Goal: Book appointment/travel/reservation

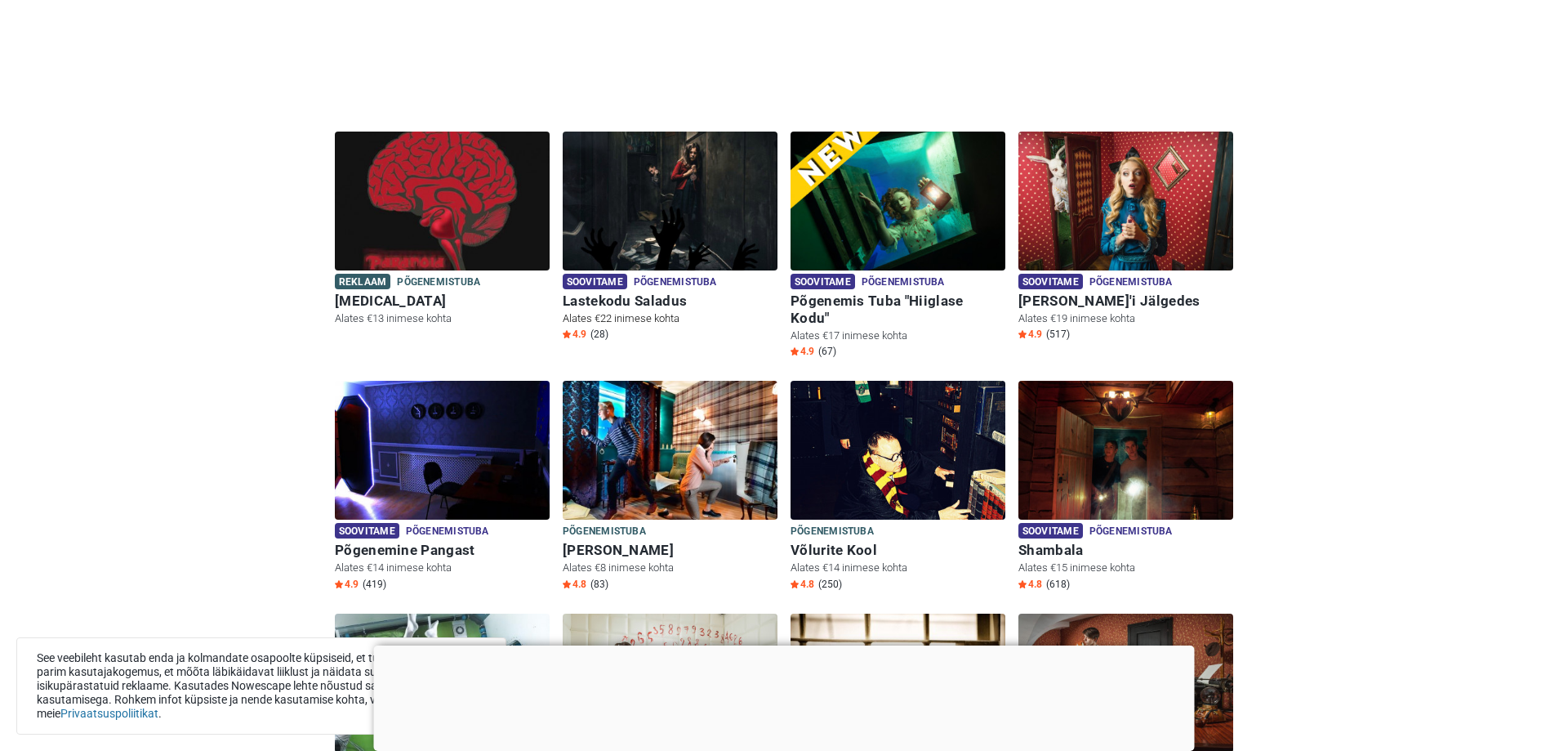
scroll to position [334, 0]
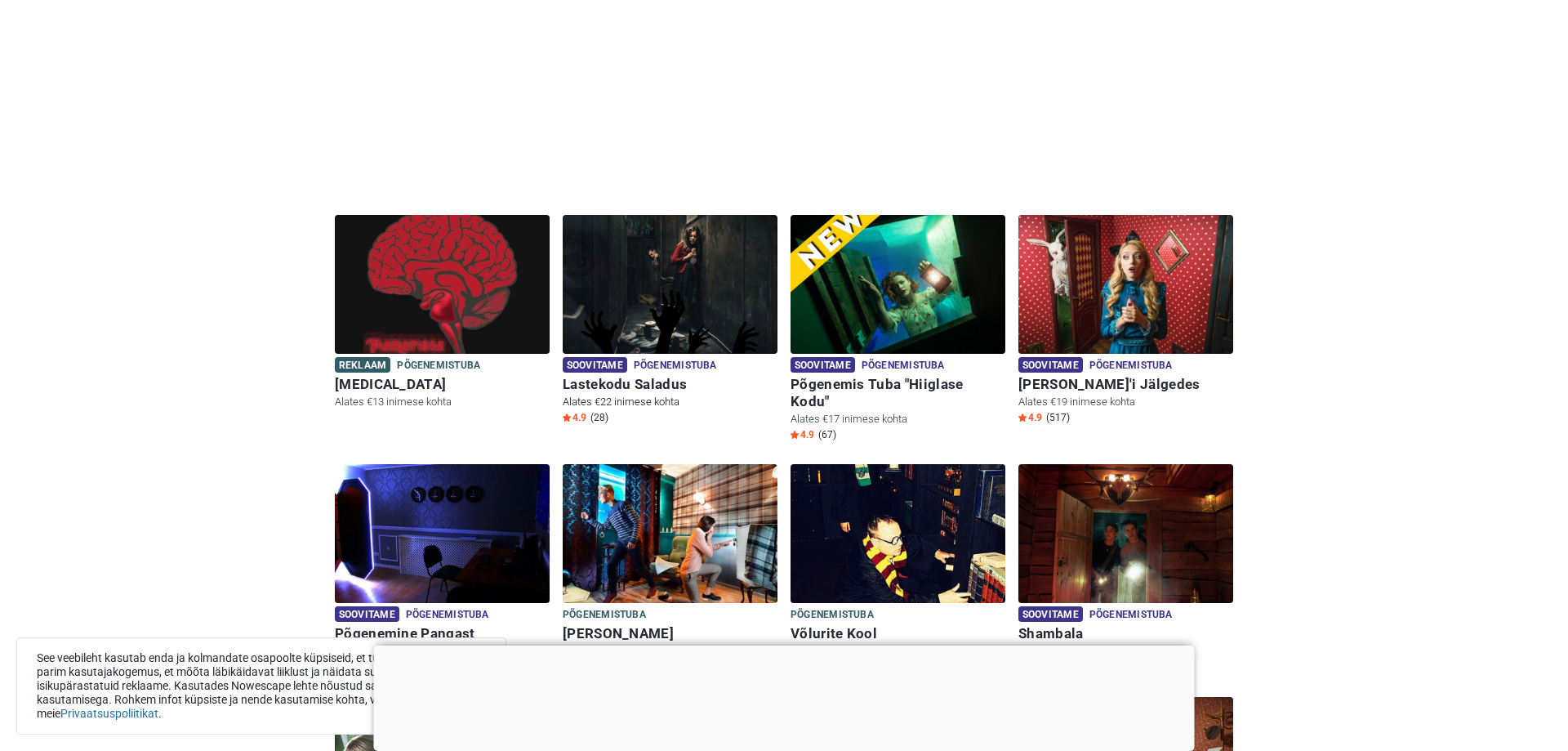
click at [672, 282] on img at bounding box center [671, 284] width 215 height 139
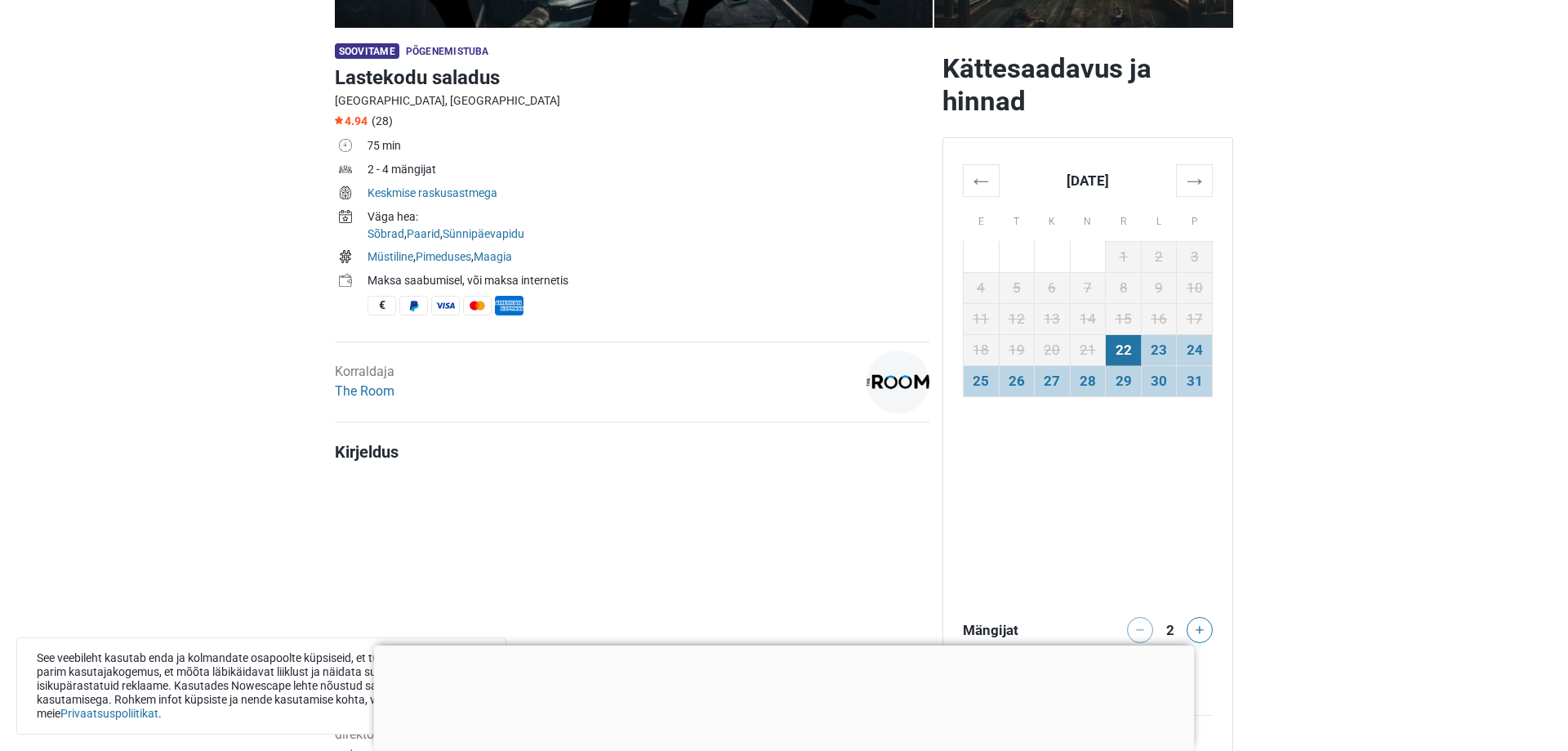
scroll to position [500, 0]
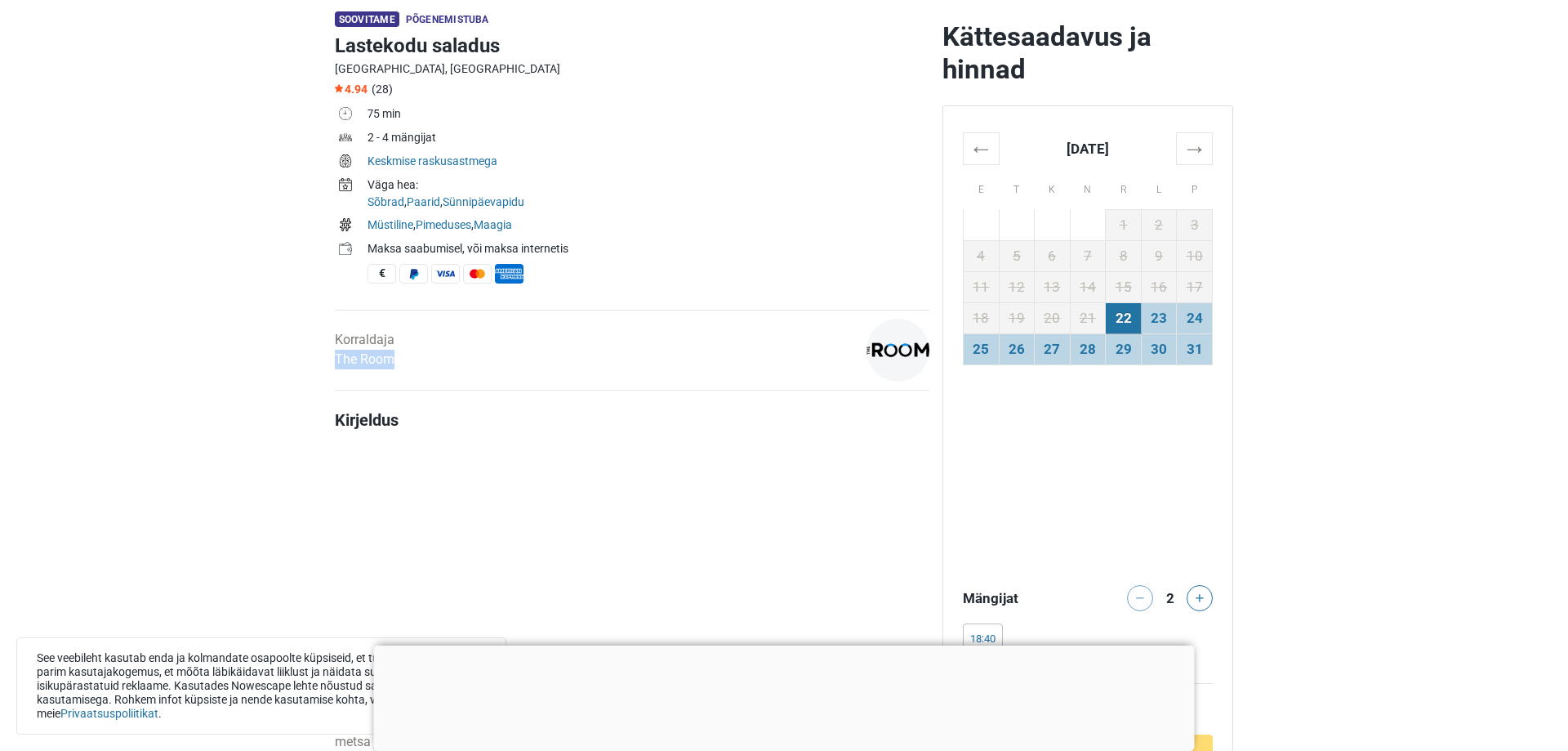
drag, startPoint x: 328, startPoint y: 358, endPoint x: 401, endPoint y: 357, distance: 73.0
copy link "The Room"
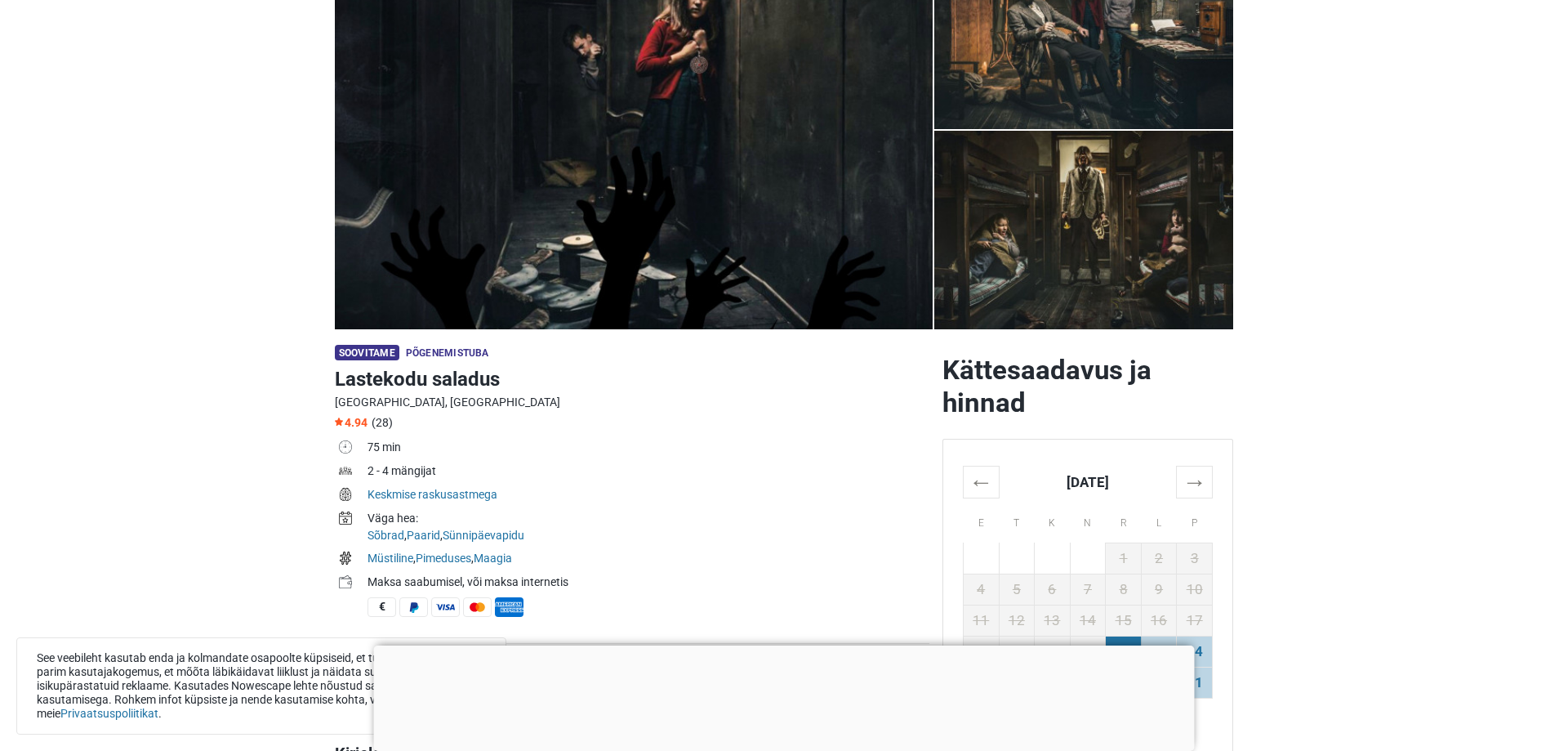
scroll to position [0, 0]
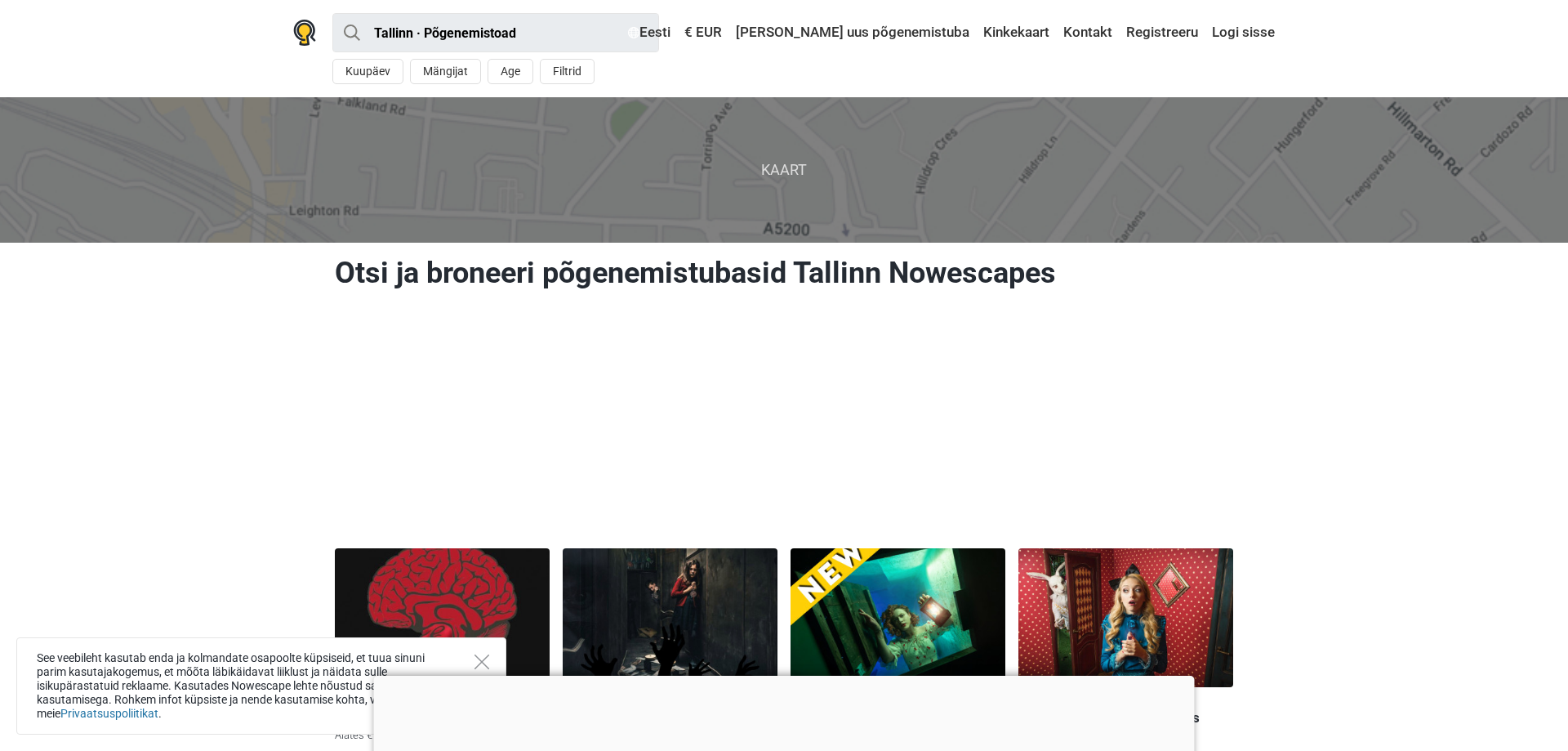
scroll to position [250, 0]
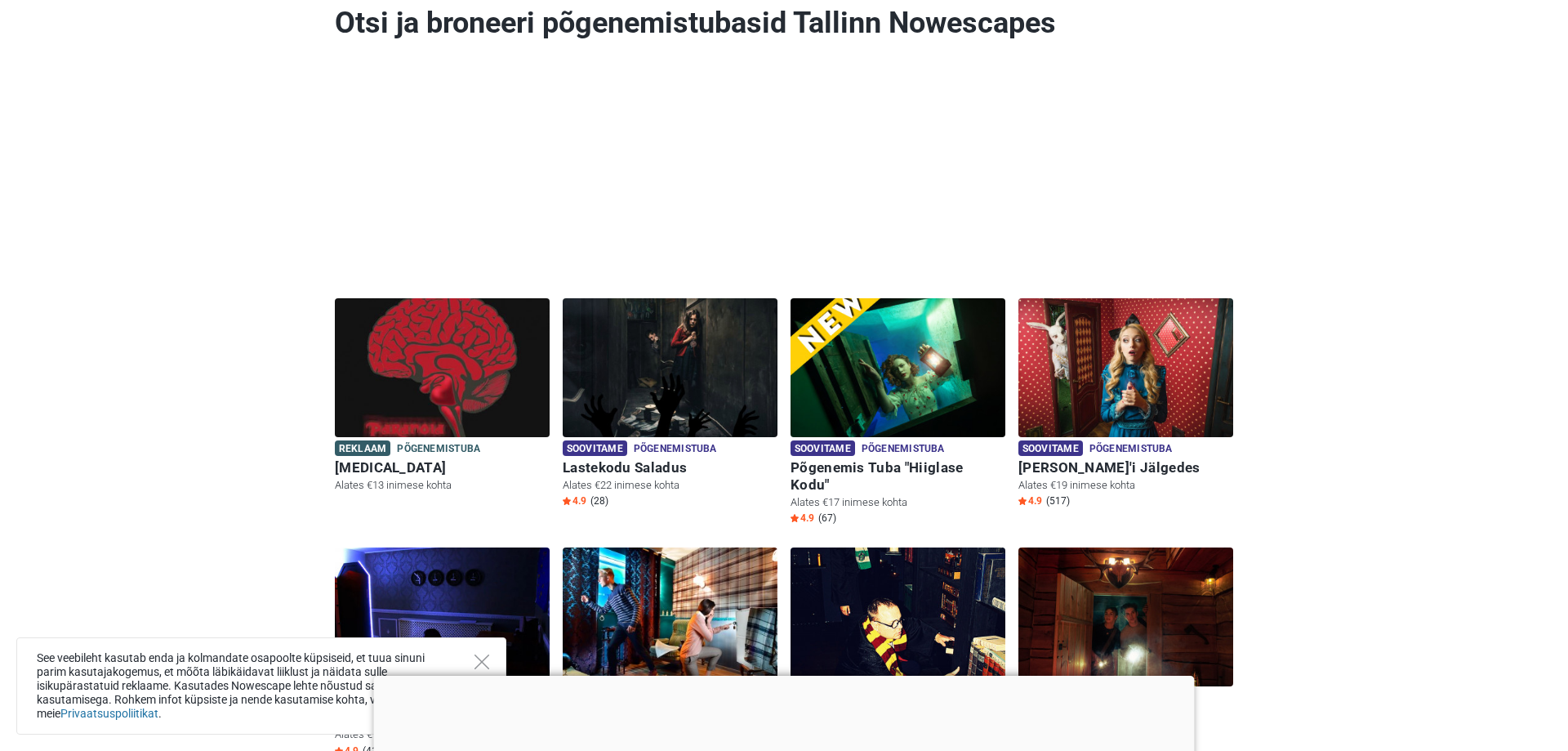
click at [698, 345] on img at bounding box center [671, 367] width 215 height 139
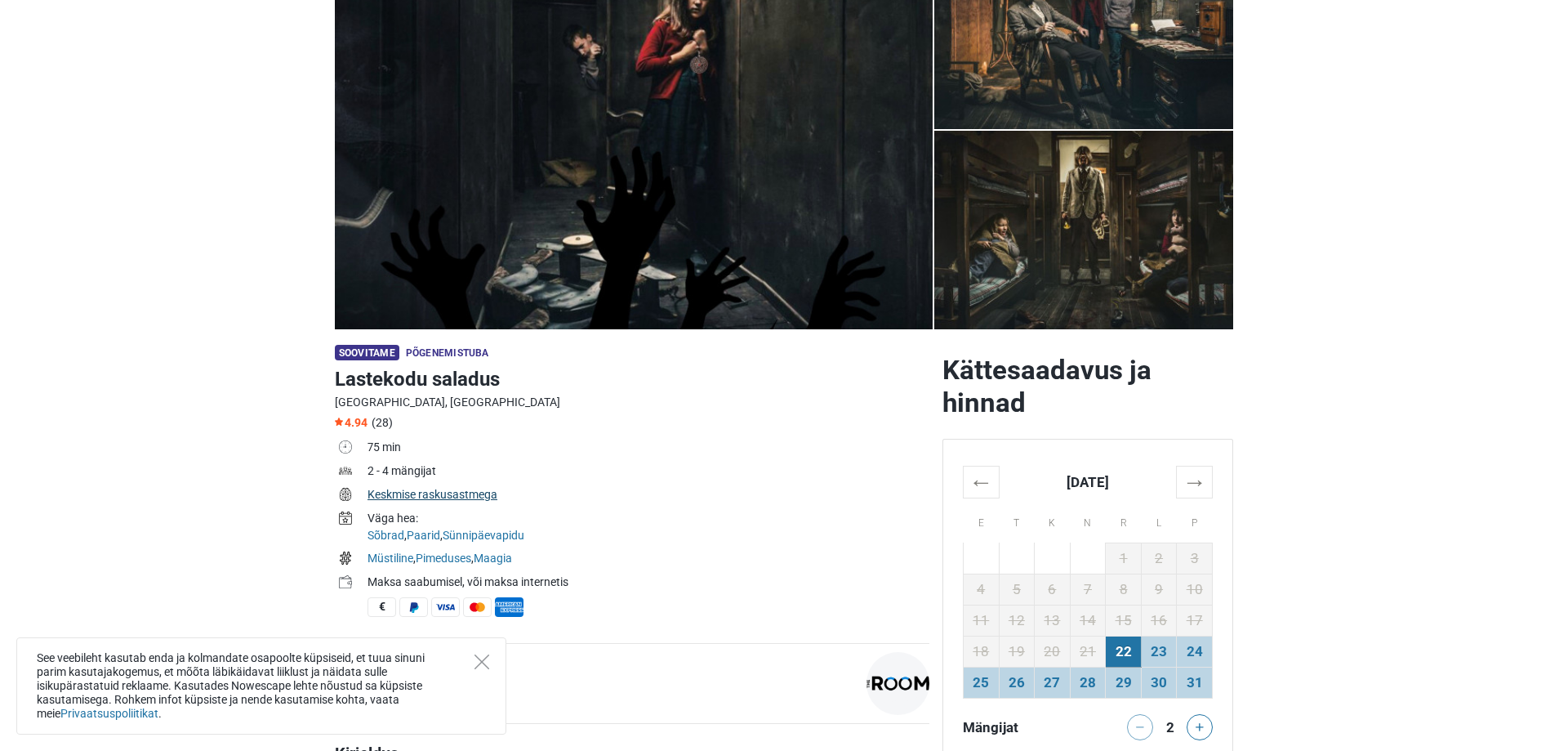
scroll to position [500, 0]
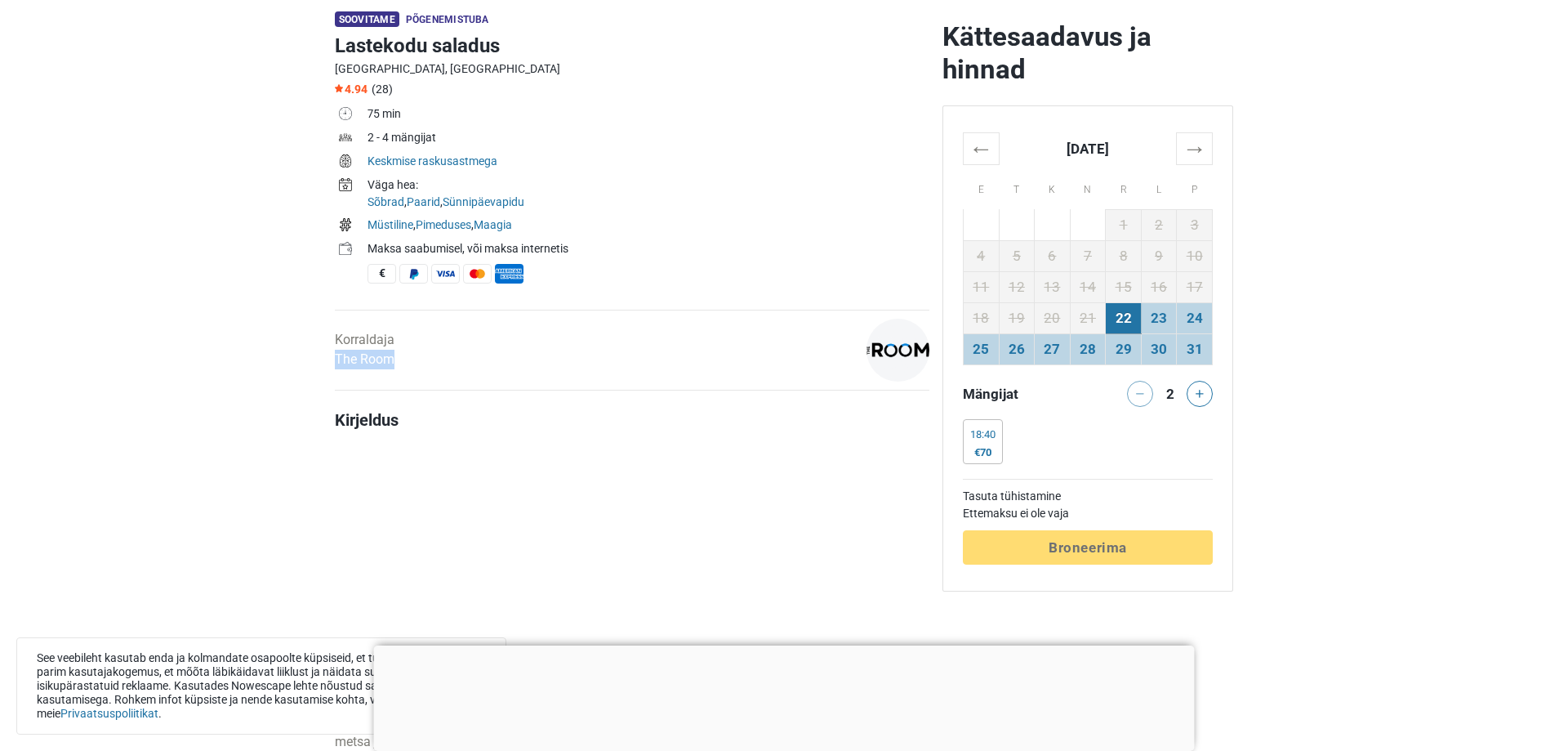
drag, startPoint x: 420, startPoint y: 358, endPoint x: 318, endPoint y: 362, distance: 102.1
copy link "The Room"
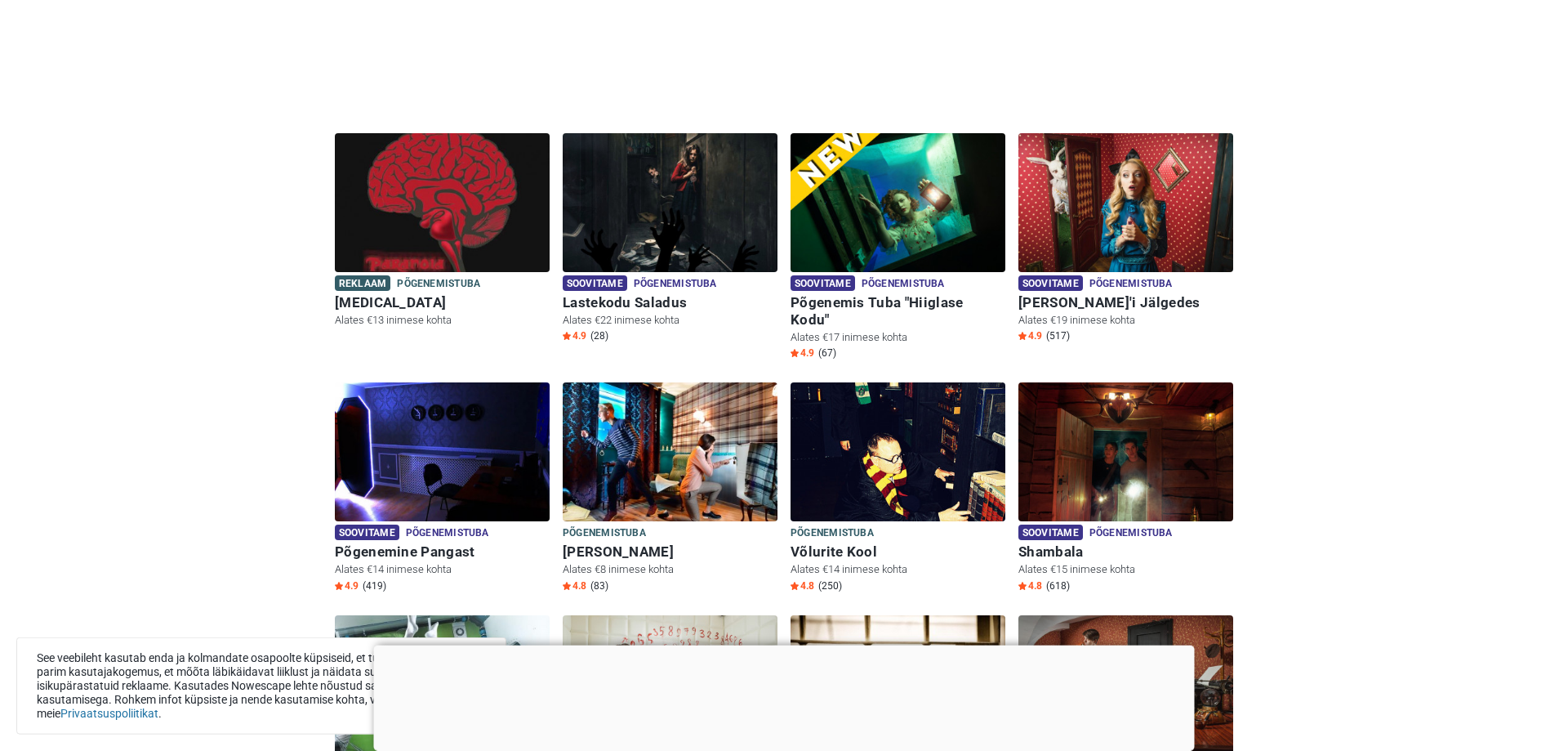
scroll to position [416, 0]
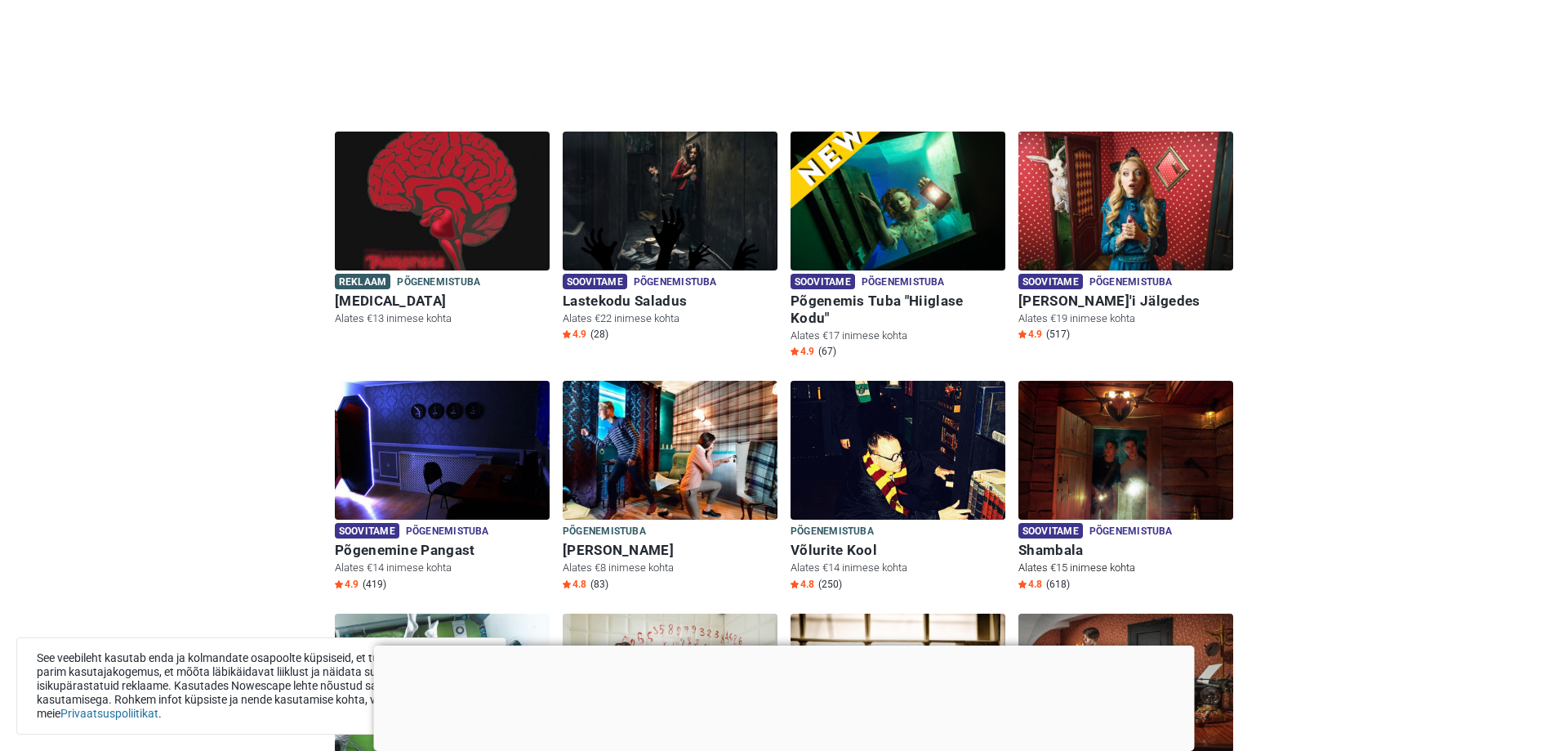
click at [1157, 427] on img at bounding box center [1126, 450] width 215 height 139
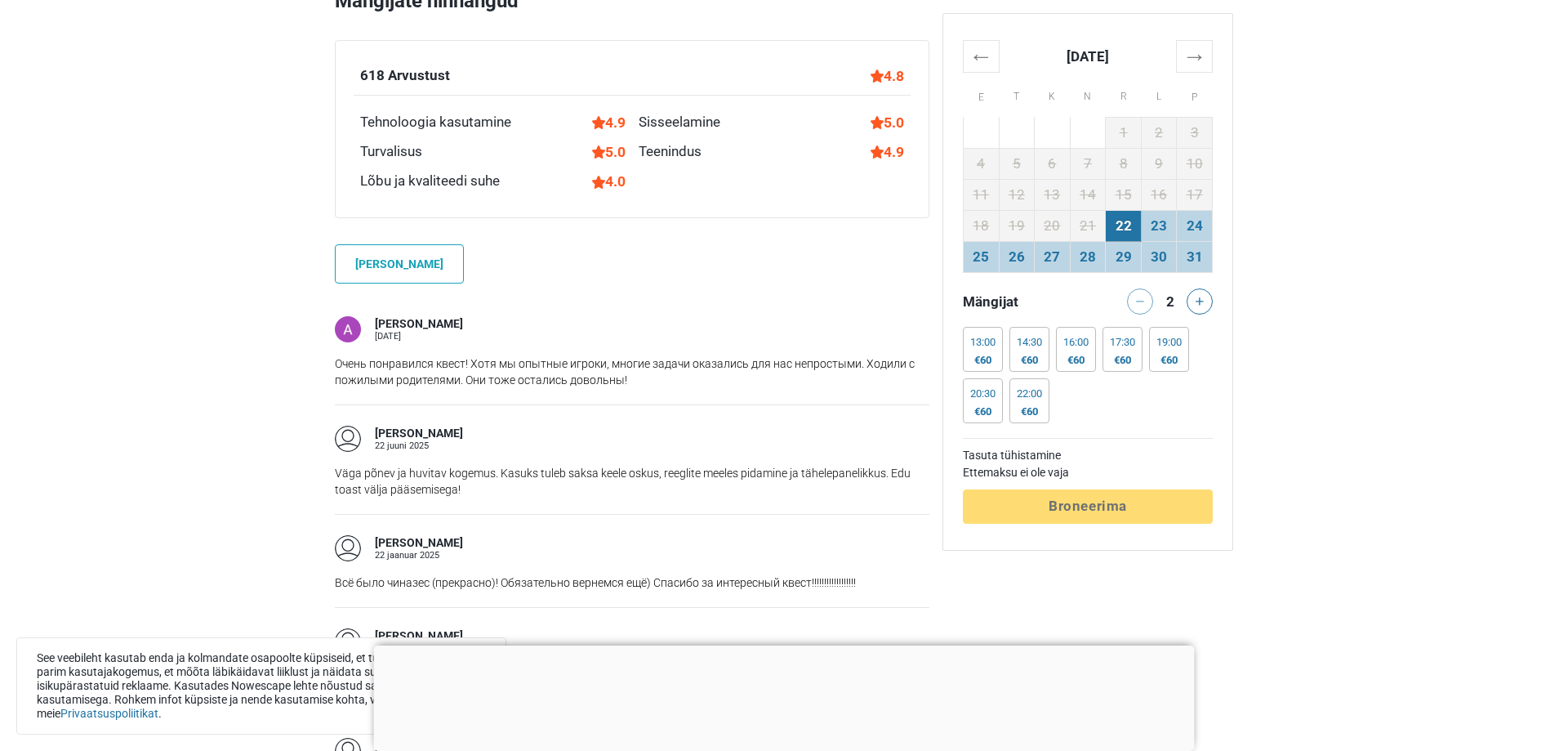
scroll to position [750, 0]
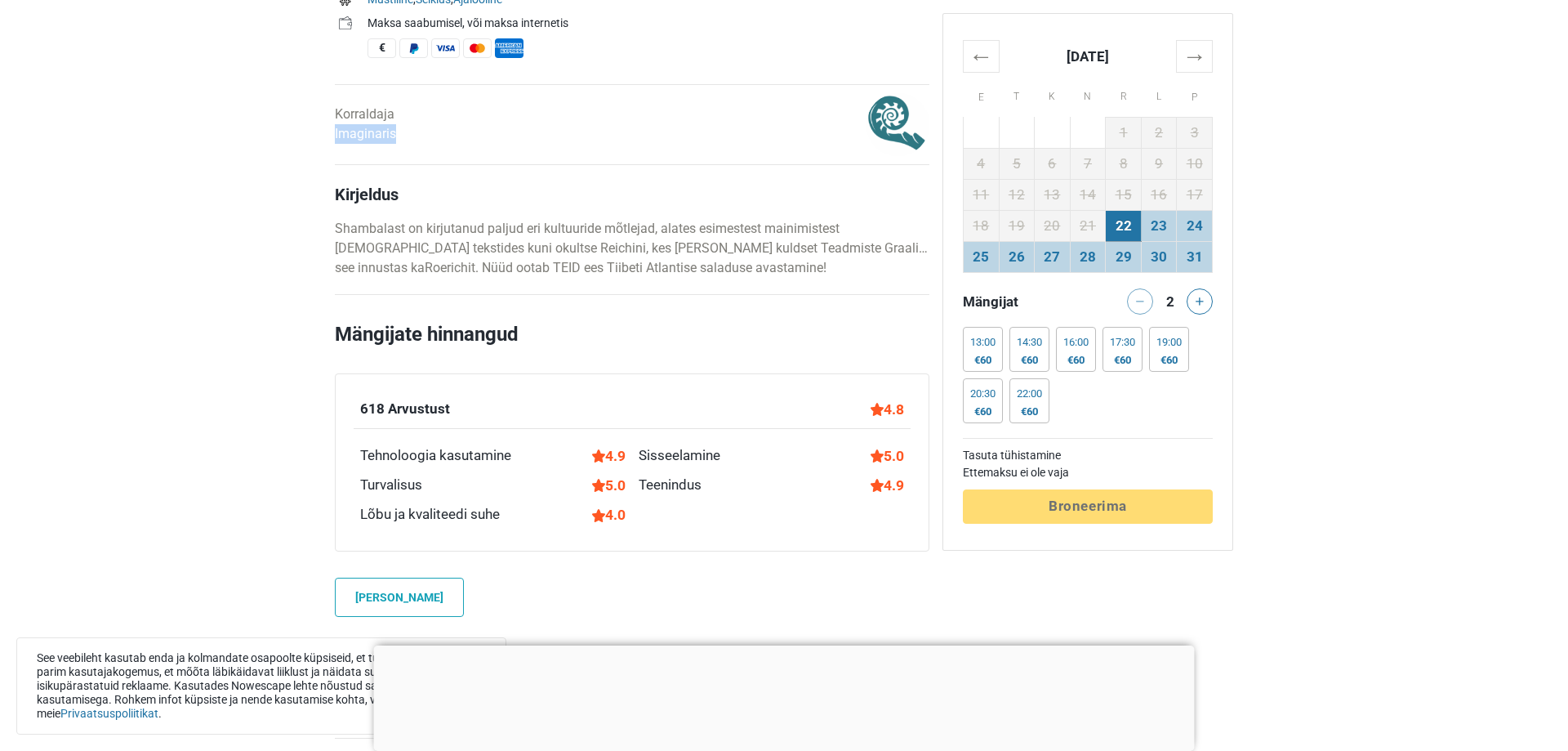
drag, startPoint x: 408, startPoint y: 143, endPoint x: 334, endPoint y: 140, distance: 74.1
click at [334, 140] on div "Korraldaja Imaginaris" at bounding box center [531, 125] width 405 height 63
copy link "Imaginaris"
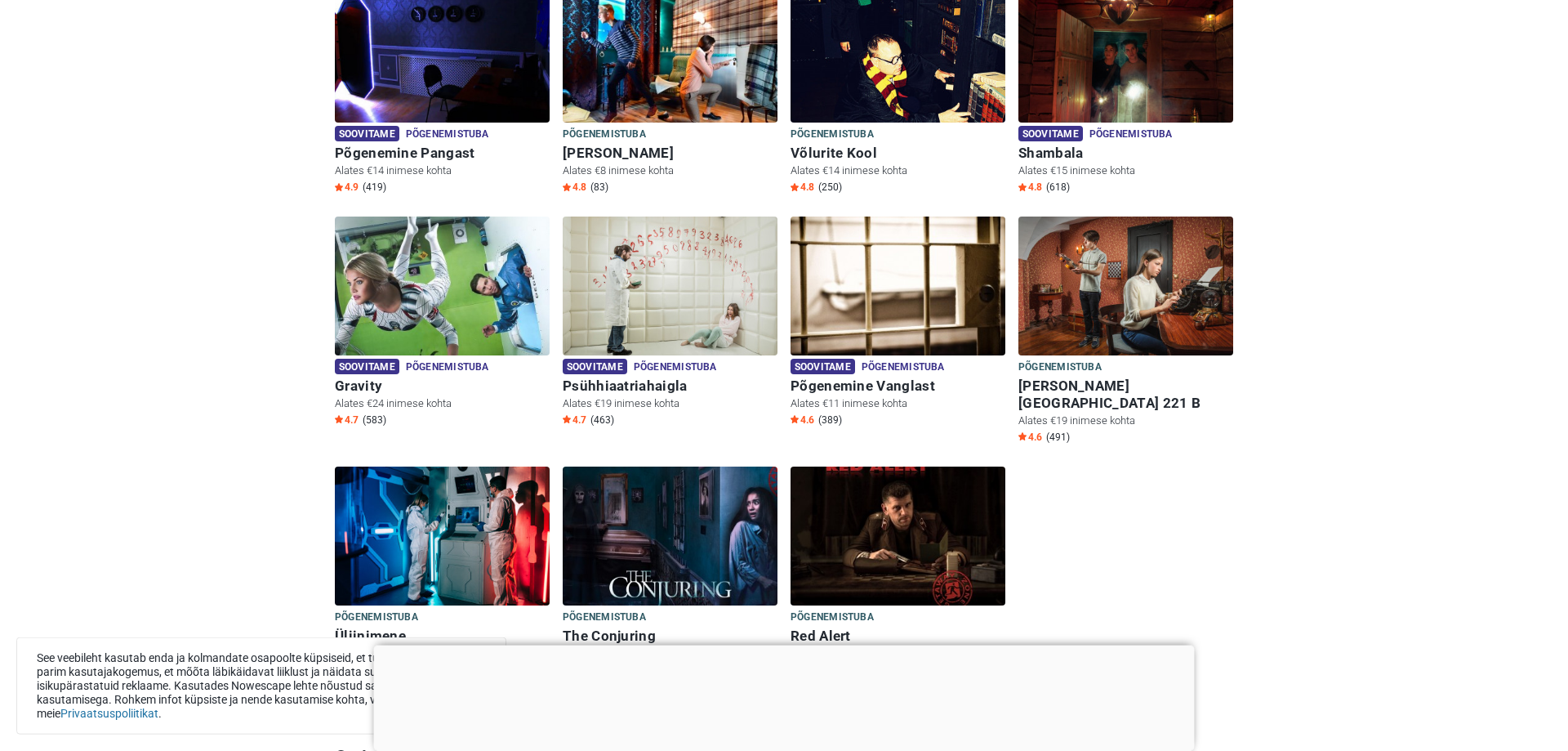
scroll to position [917, 0]
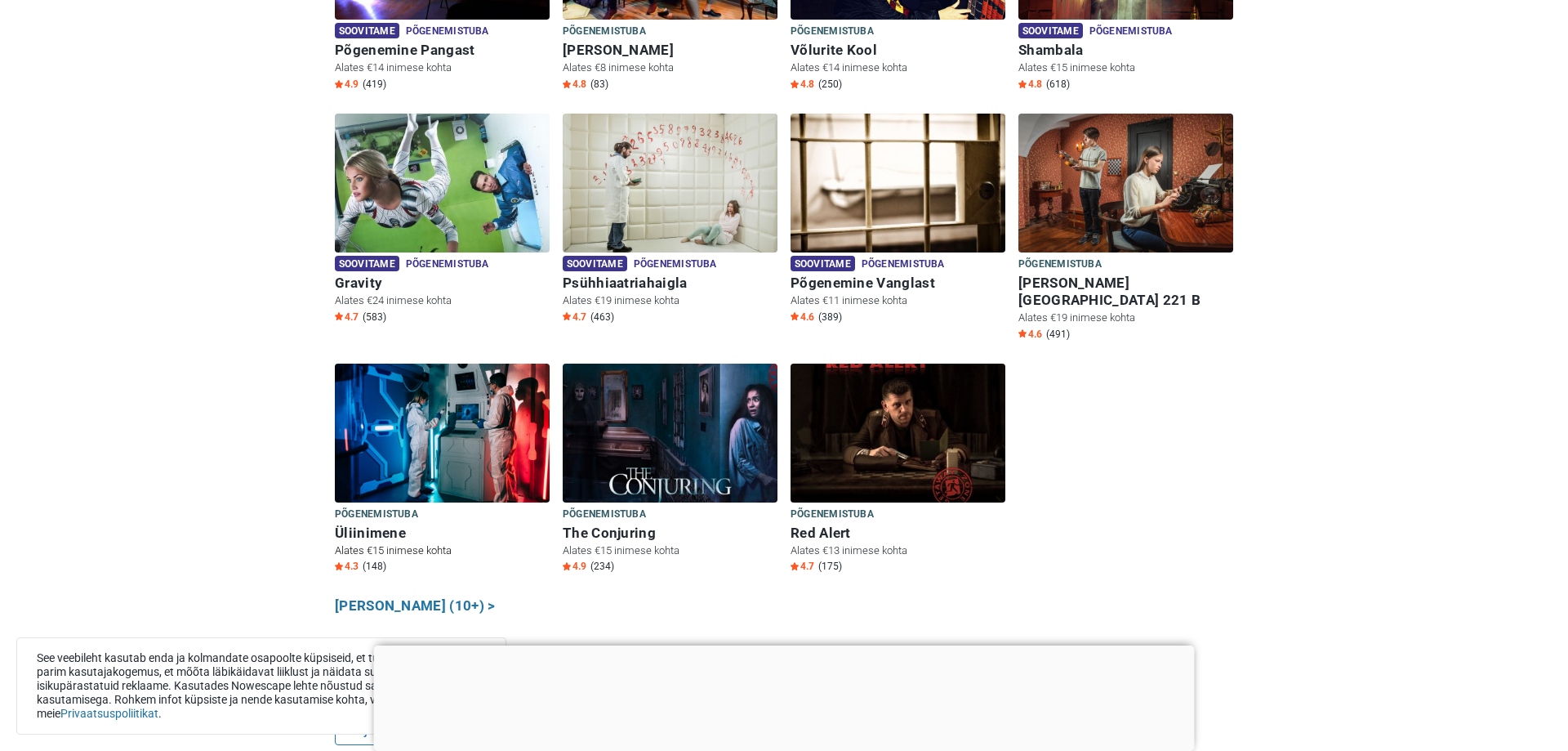
click at [387, 450] on img at bounding box center [442, 433] width 215 height 139
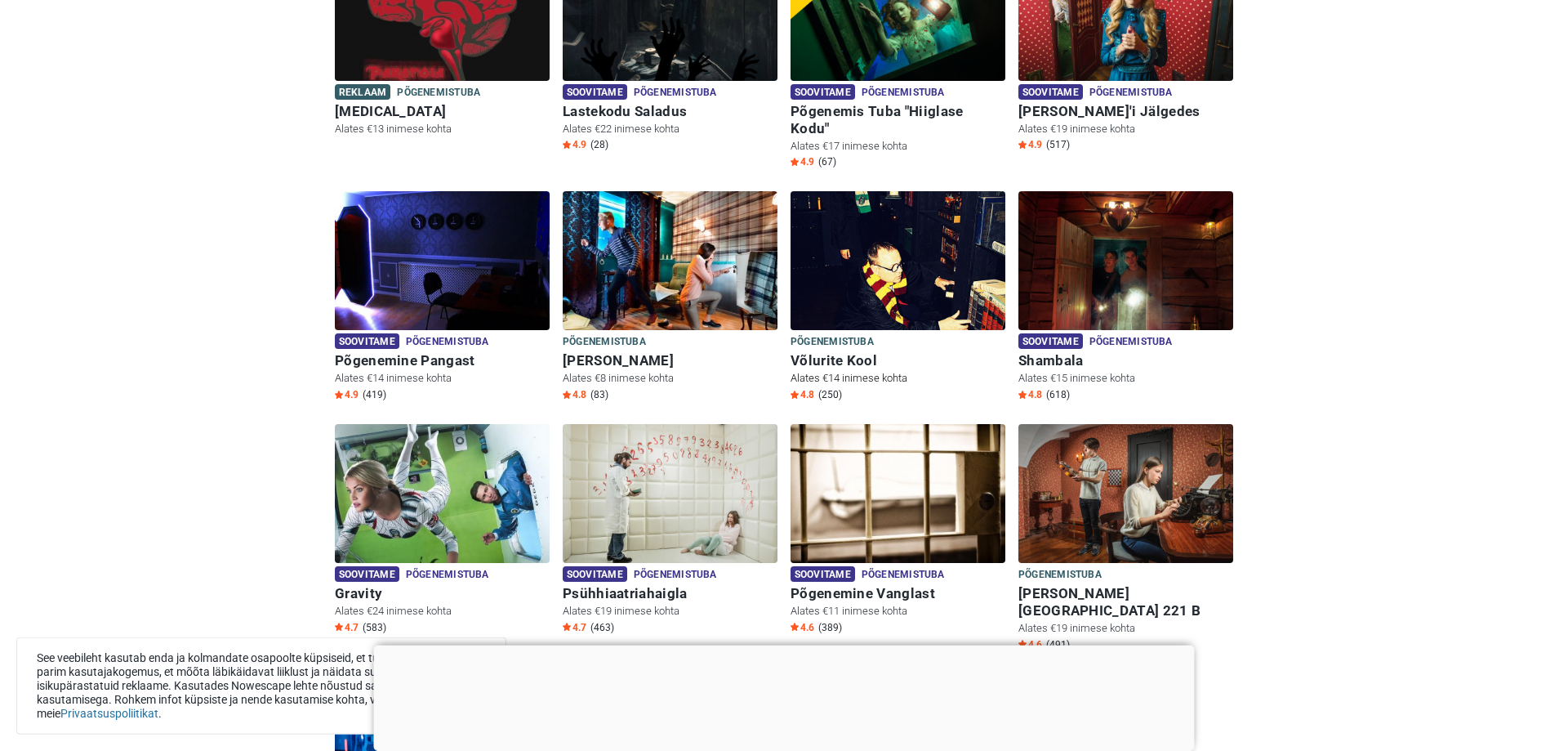
scroll to position [583, 0]
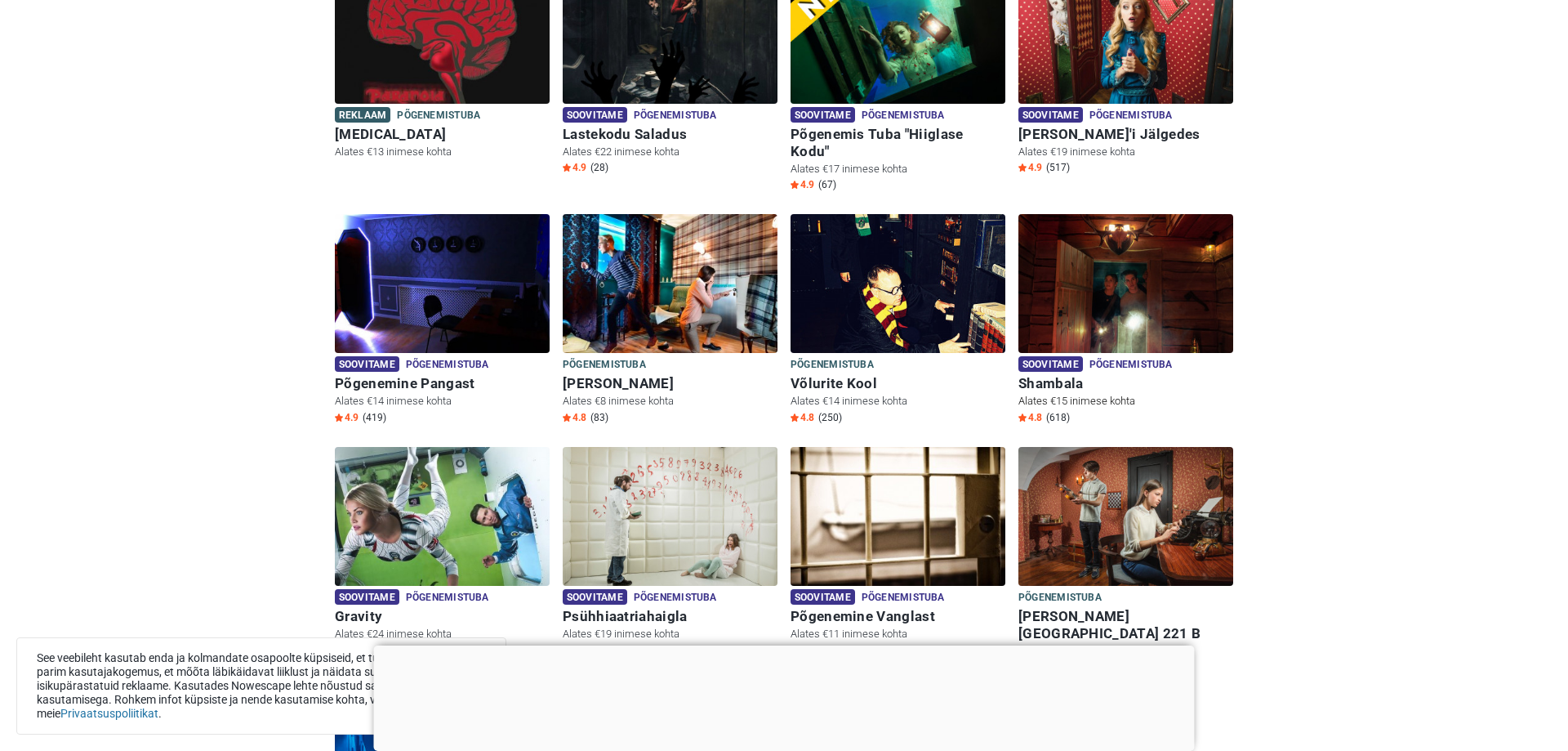
click at [1127, 267] on img at bounding box center [1126, 283] width 215 height 139
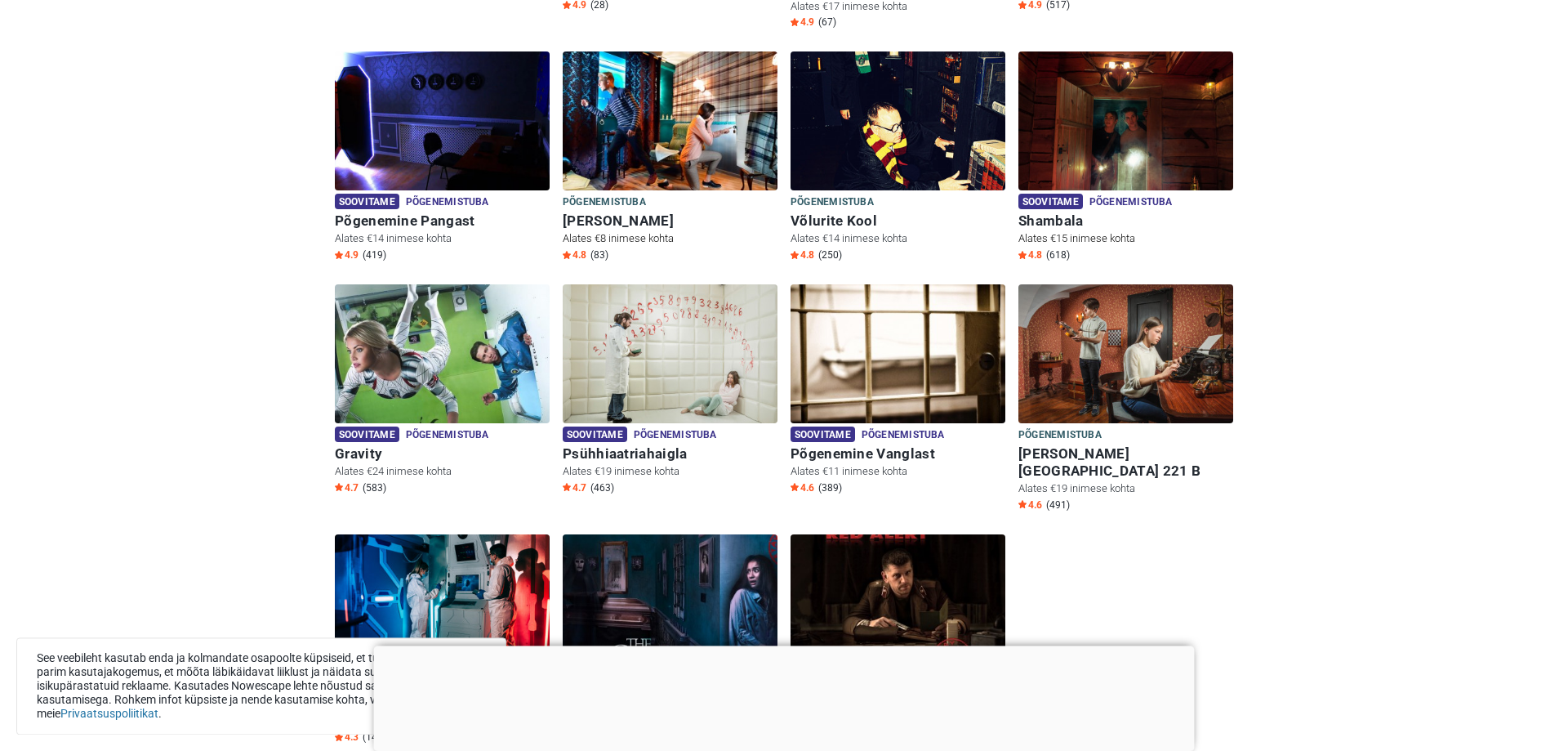
scroll to position [833, 0]
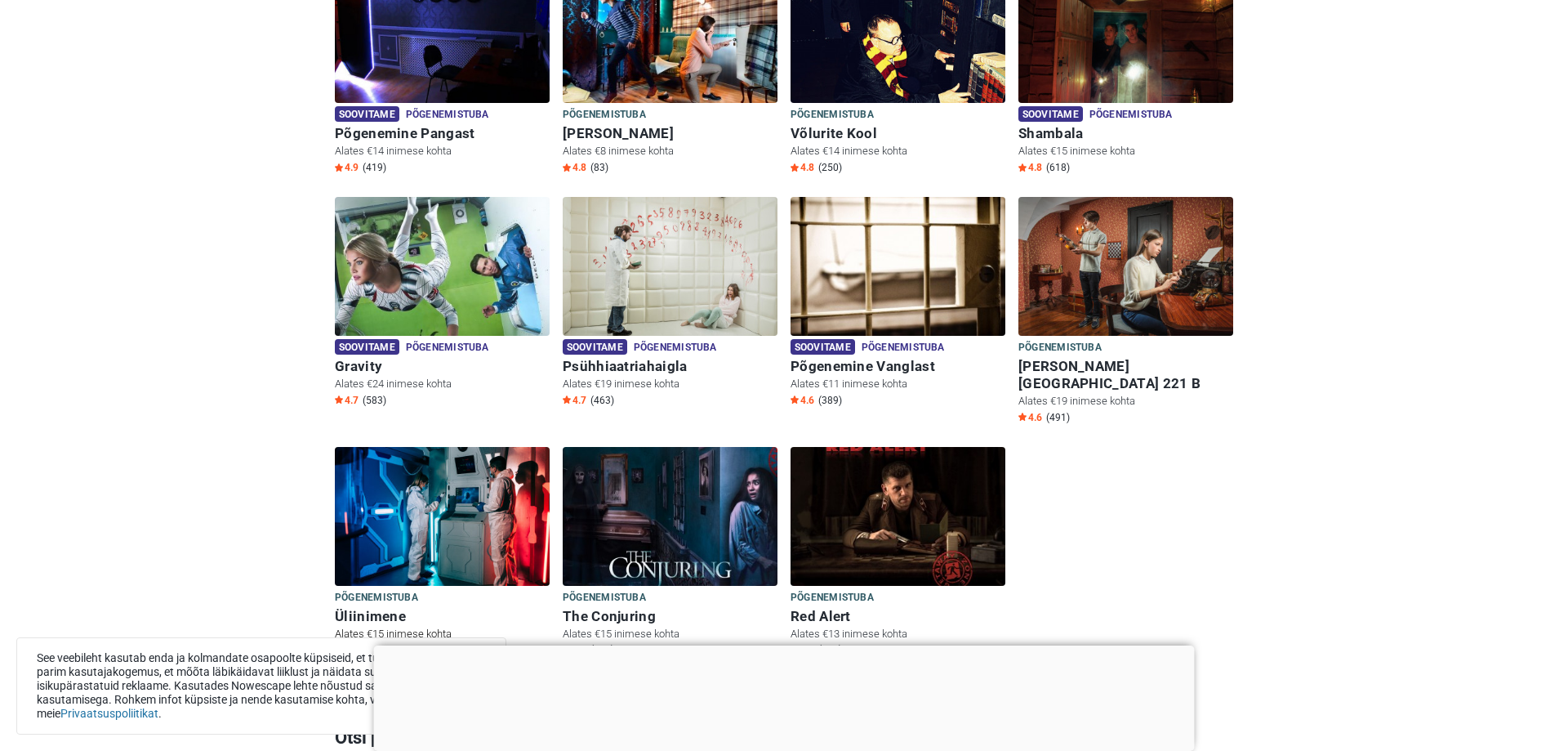
click at [436, 447] on img at bounding box center [442, 516] width 215 height 139
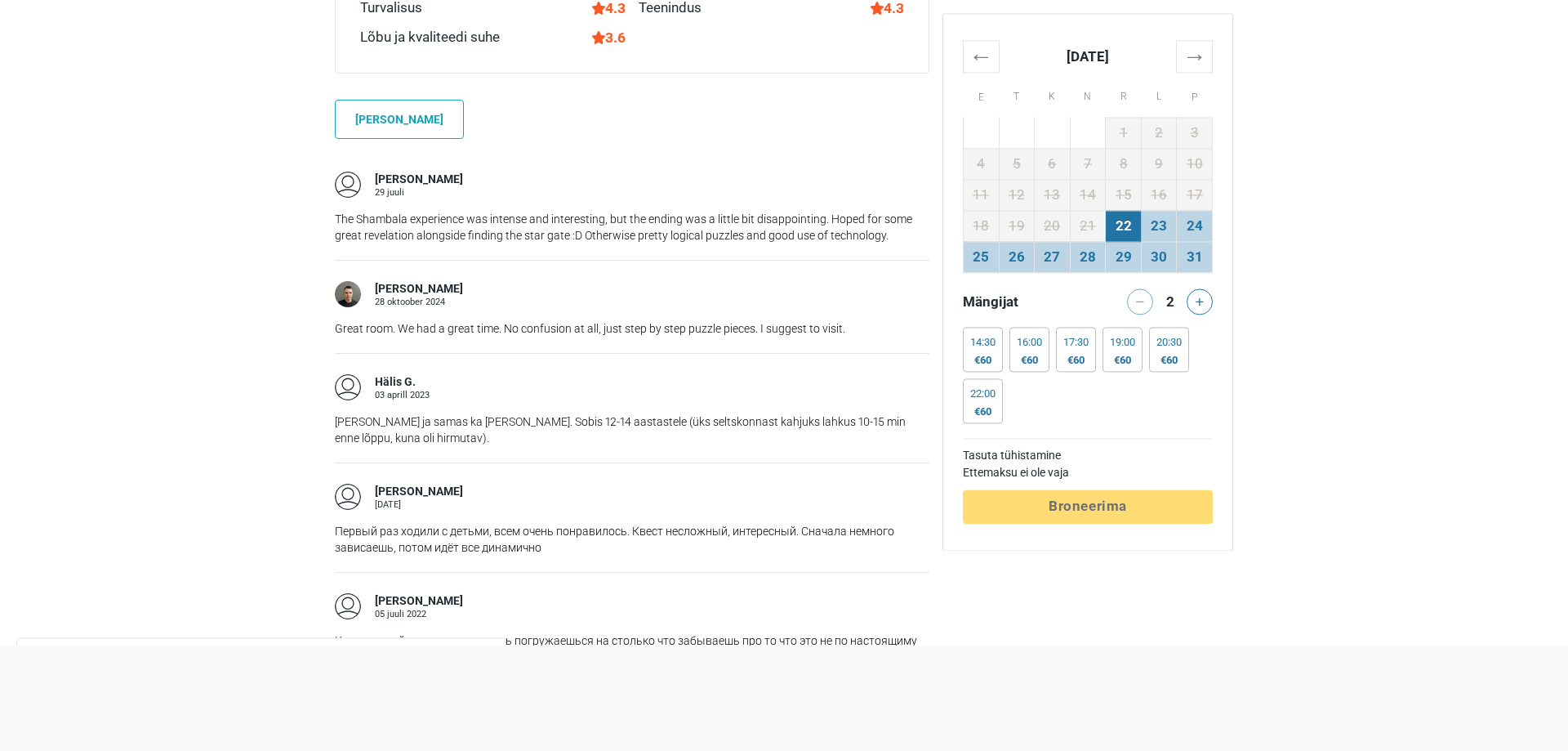
scroll to position [1167, 0]
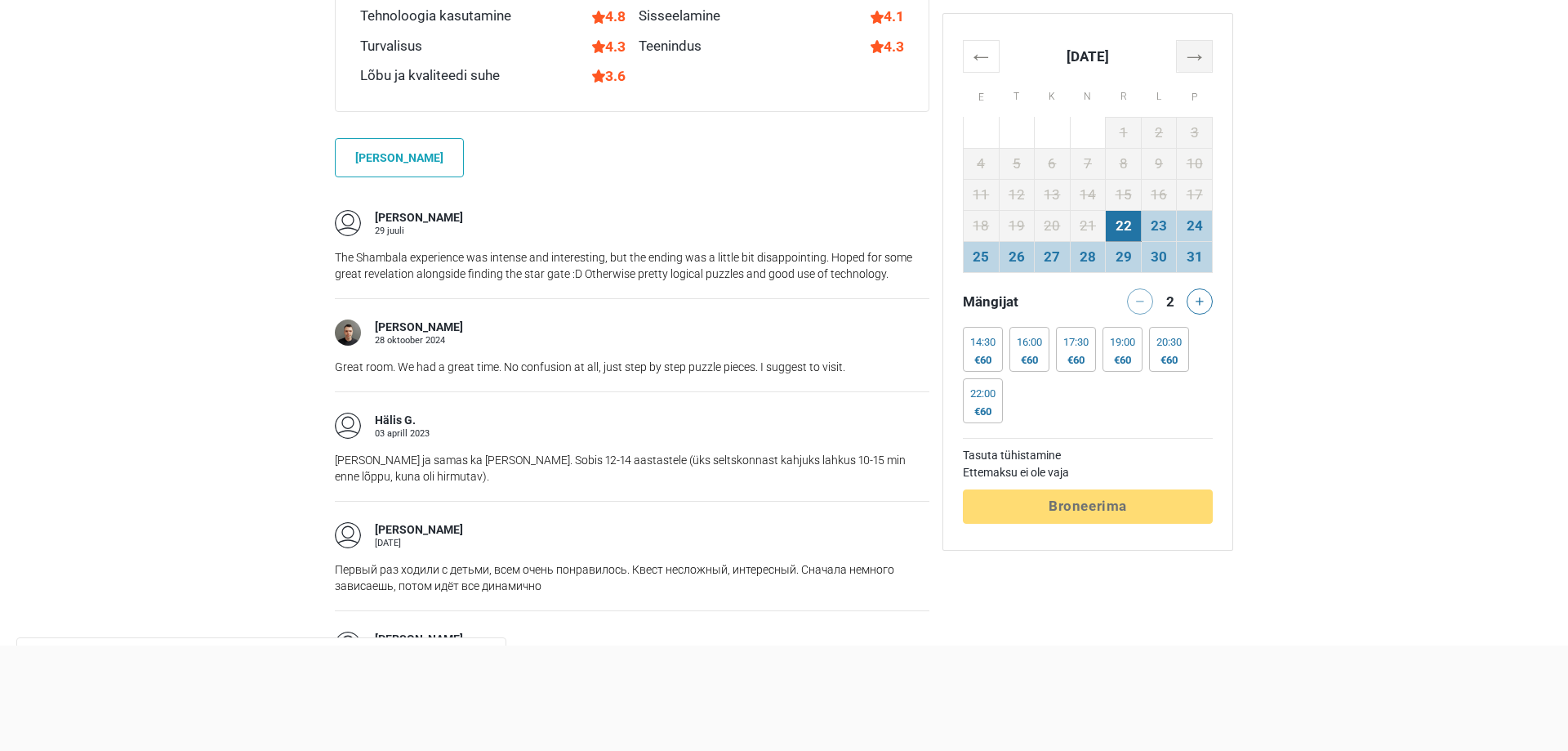
click at [1194, 51] on th "→" at bounding box center [1194, 55] width 36 height 32
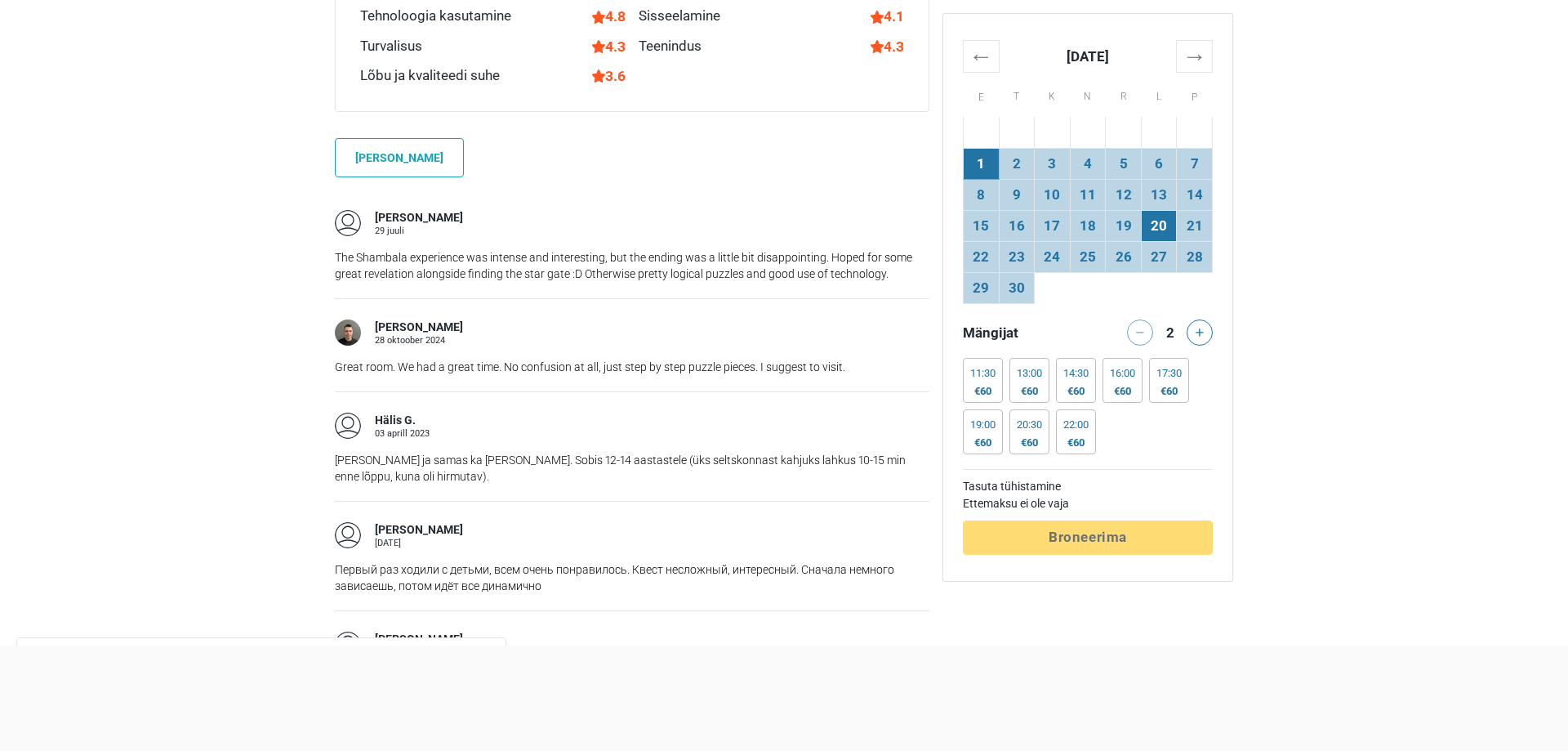
click at [1159, 222] on td "20" at bounding box center [1159, 225] width 36 height 31
click at [1199, 329] on icon at bounding box center [1199, 333] width 9 height 9
click at [1135, 331] on button at bounding box center [1140, 332] width 26 height 26
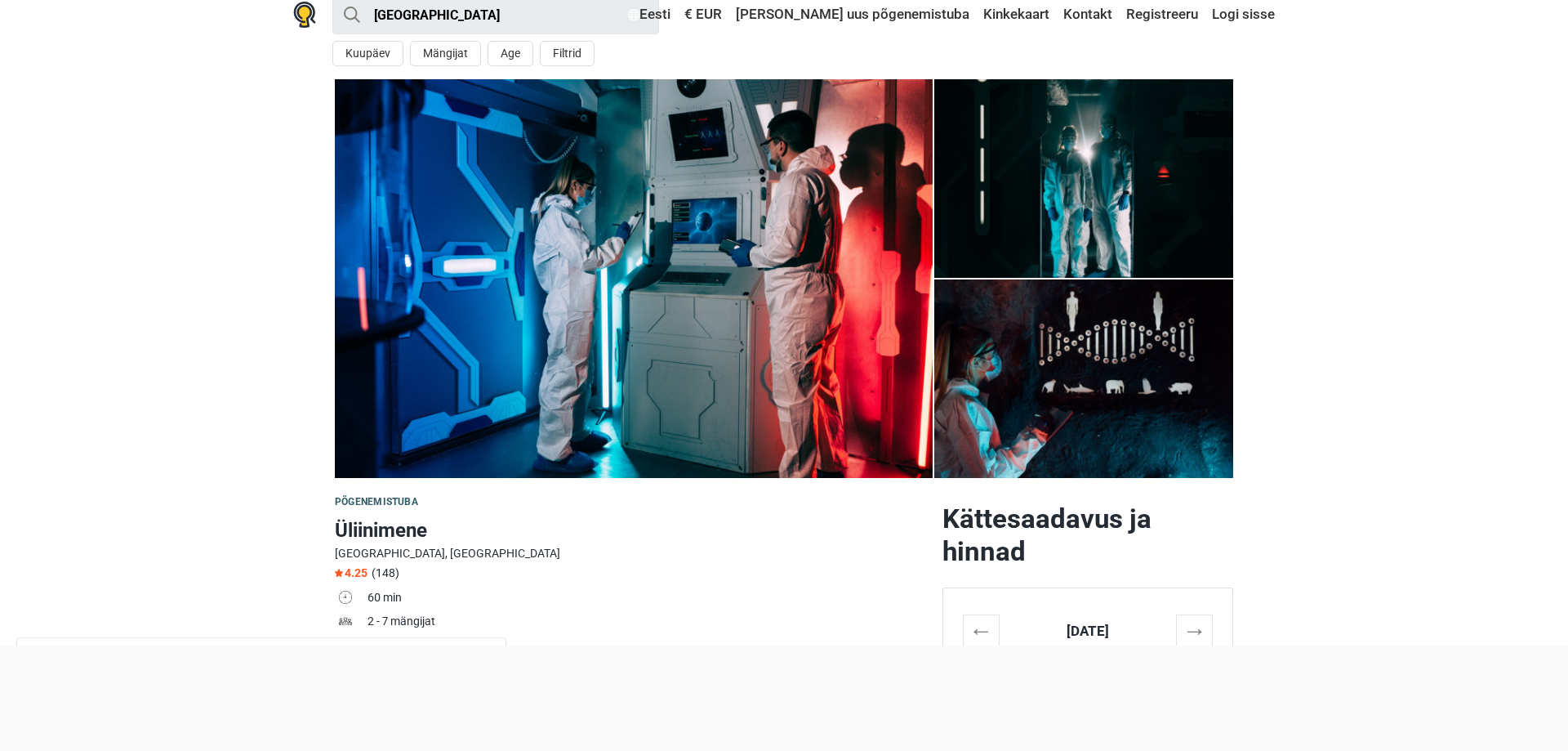
scroll to position [0, 0]
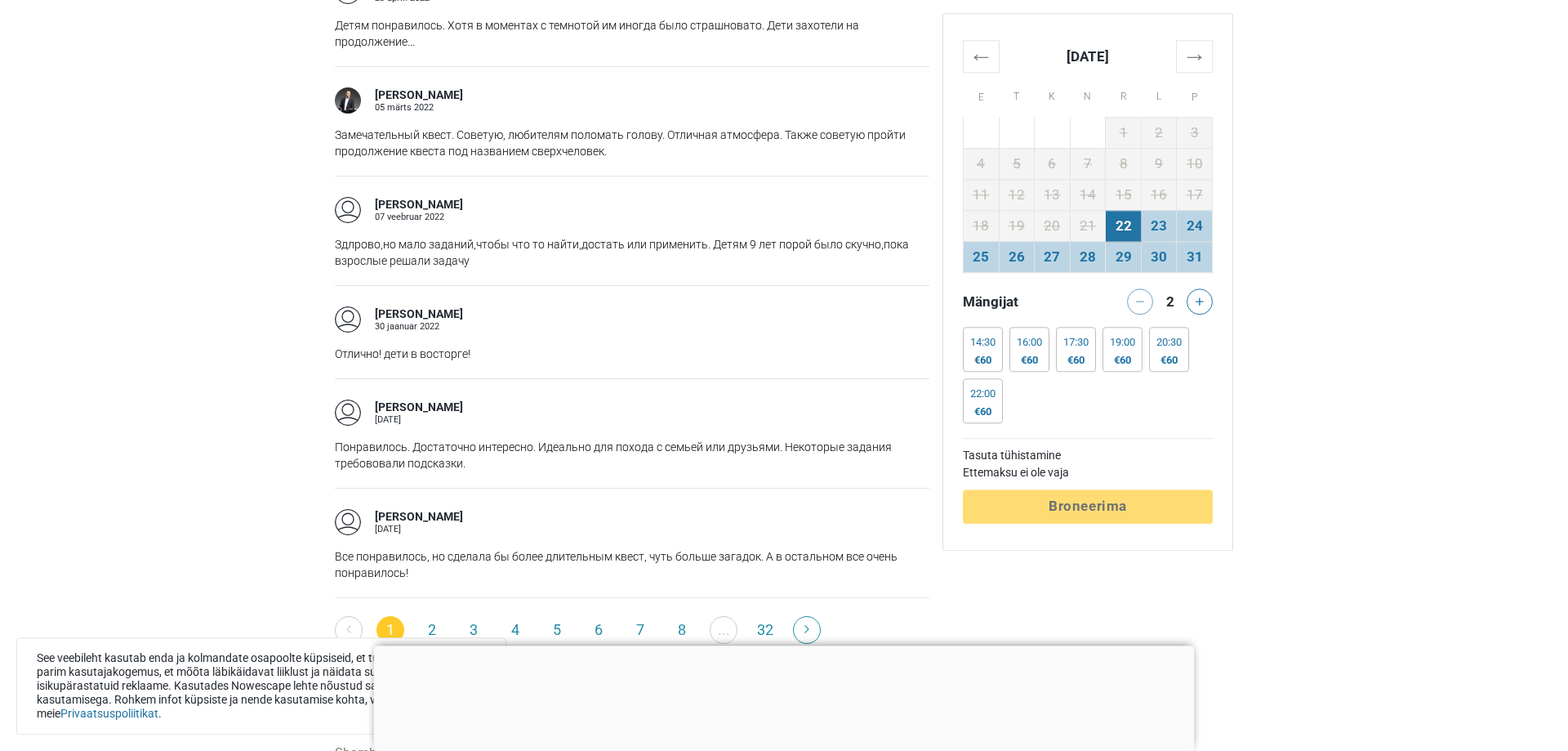
scroll to position [2417, 0]
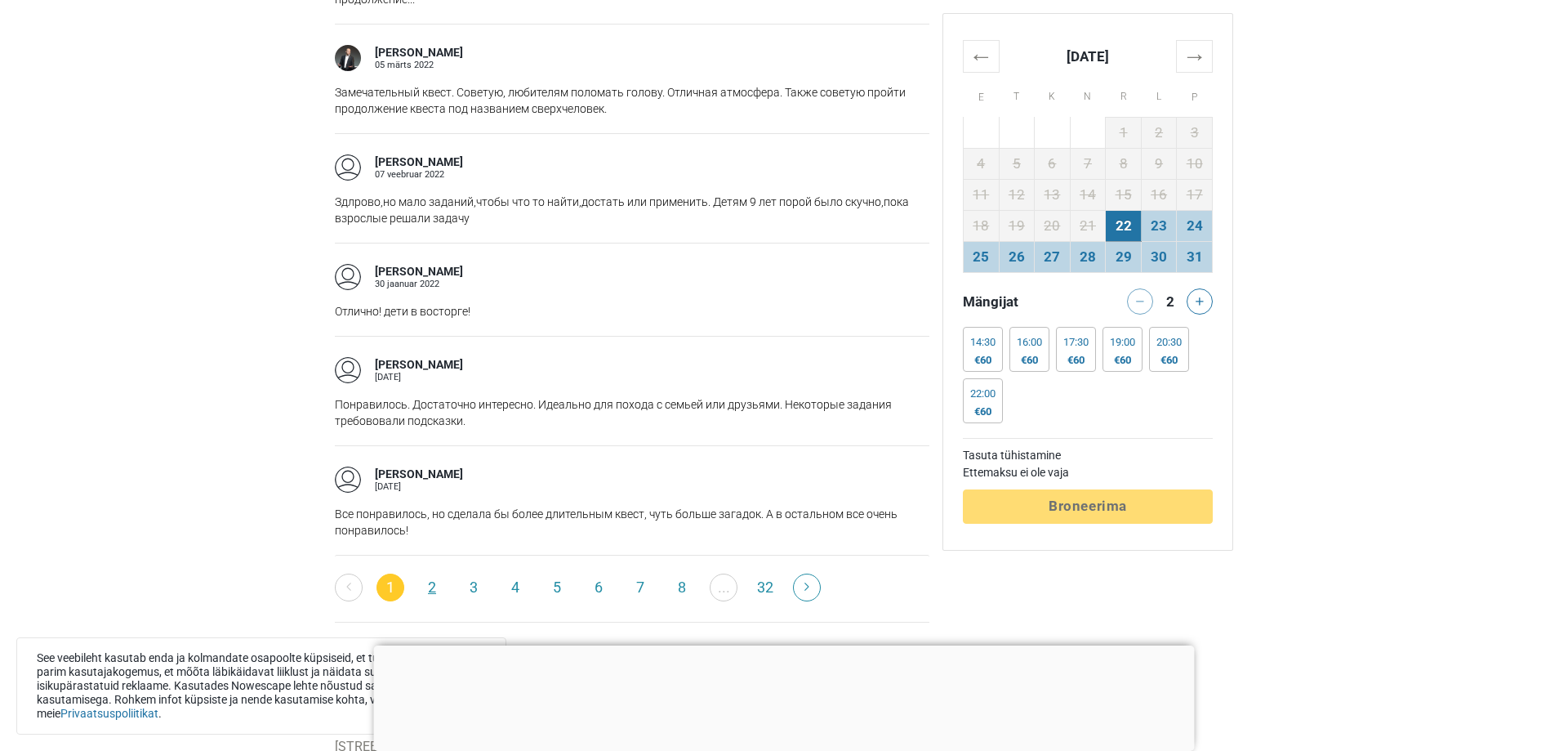
click at [427, 585] on link "2" at bounding box center [432, 587] width 28 height 28
click at [433, 586] on link "2" at bounding box center [432, 587] width 28 height 28
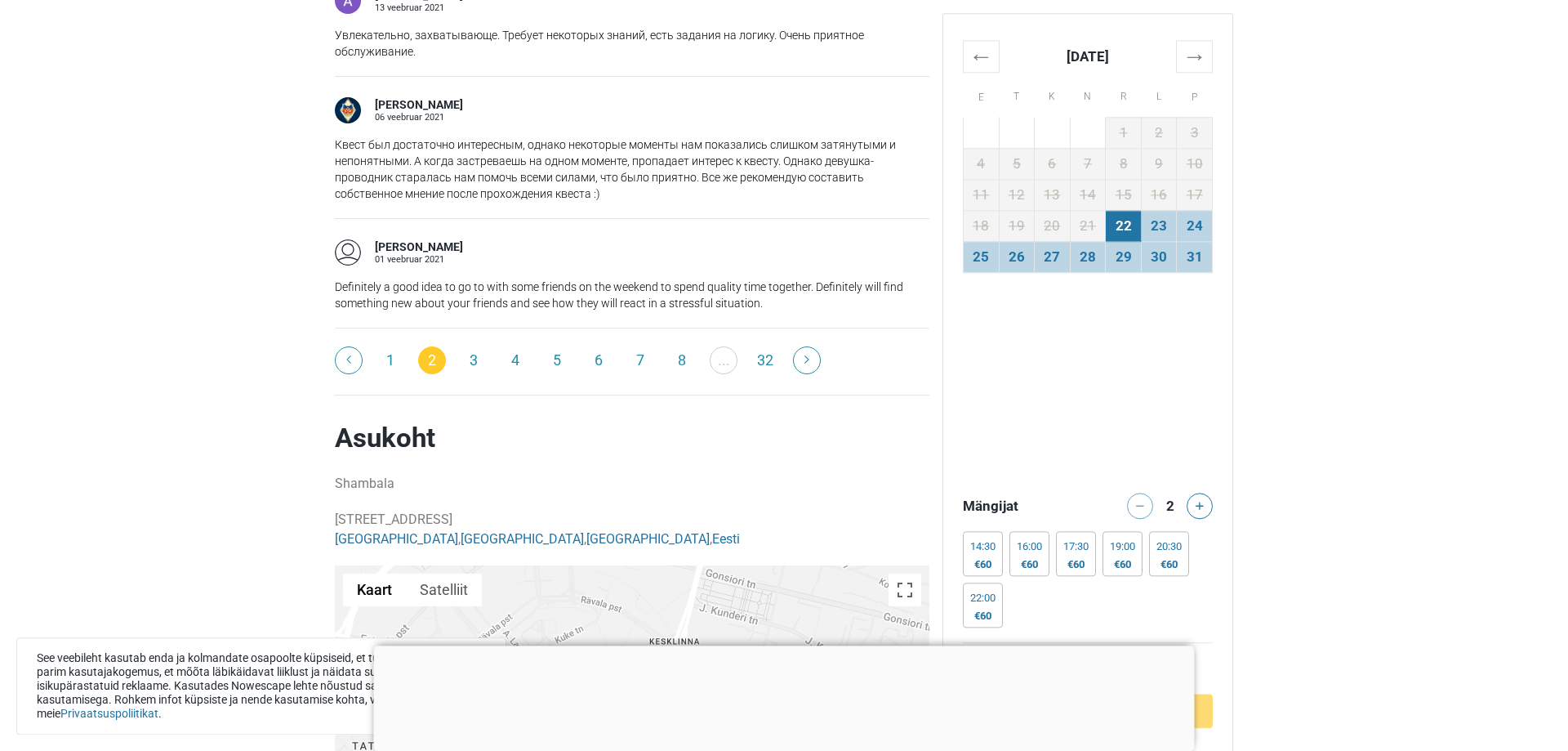
scroll to position [3166, 0]
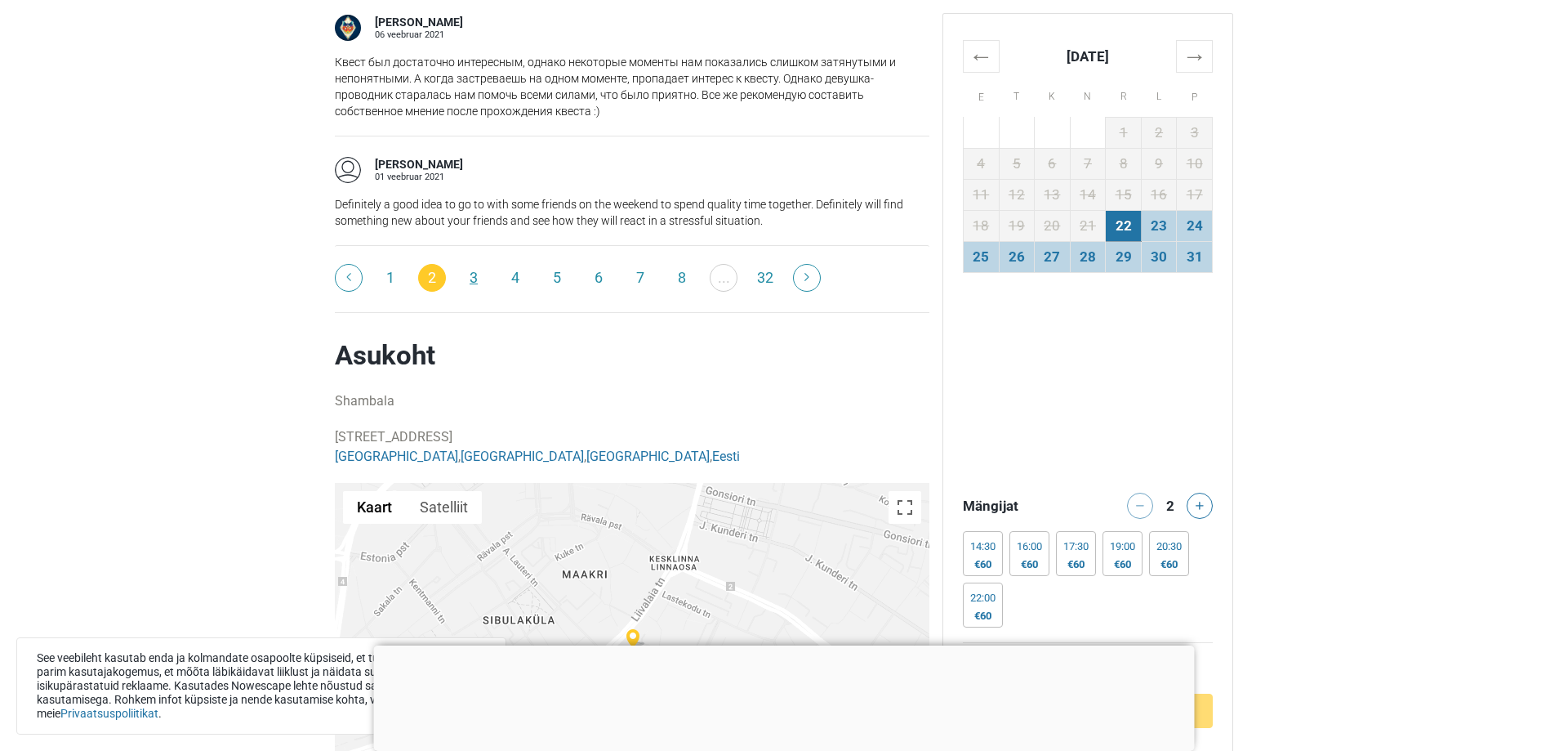
click at [469, 264] on link "3" at bounding box center [473, 277] width 28 height 28
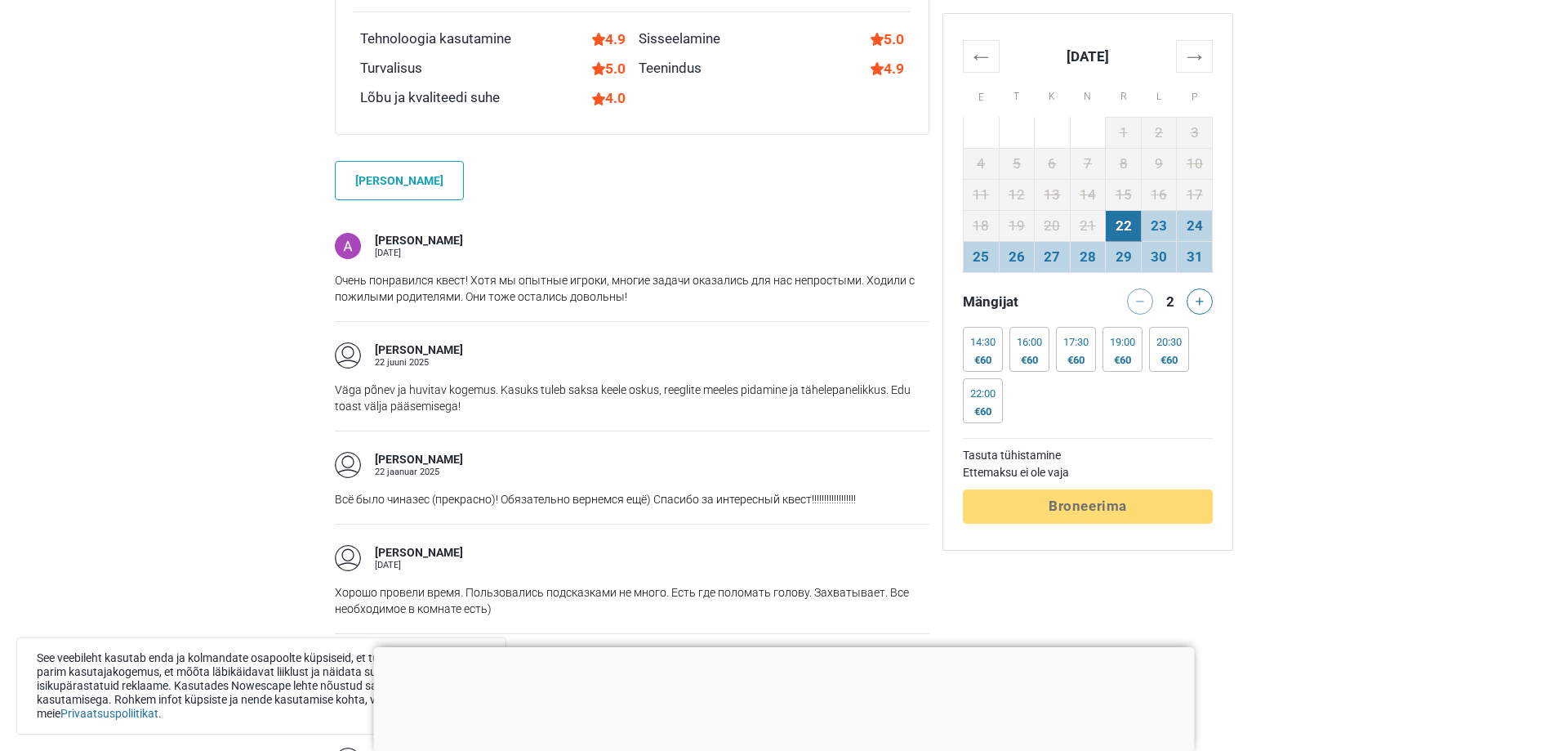
scroll to position [917, 0]
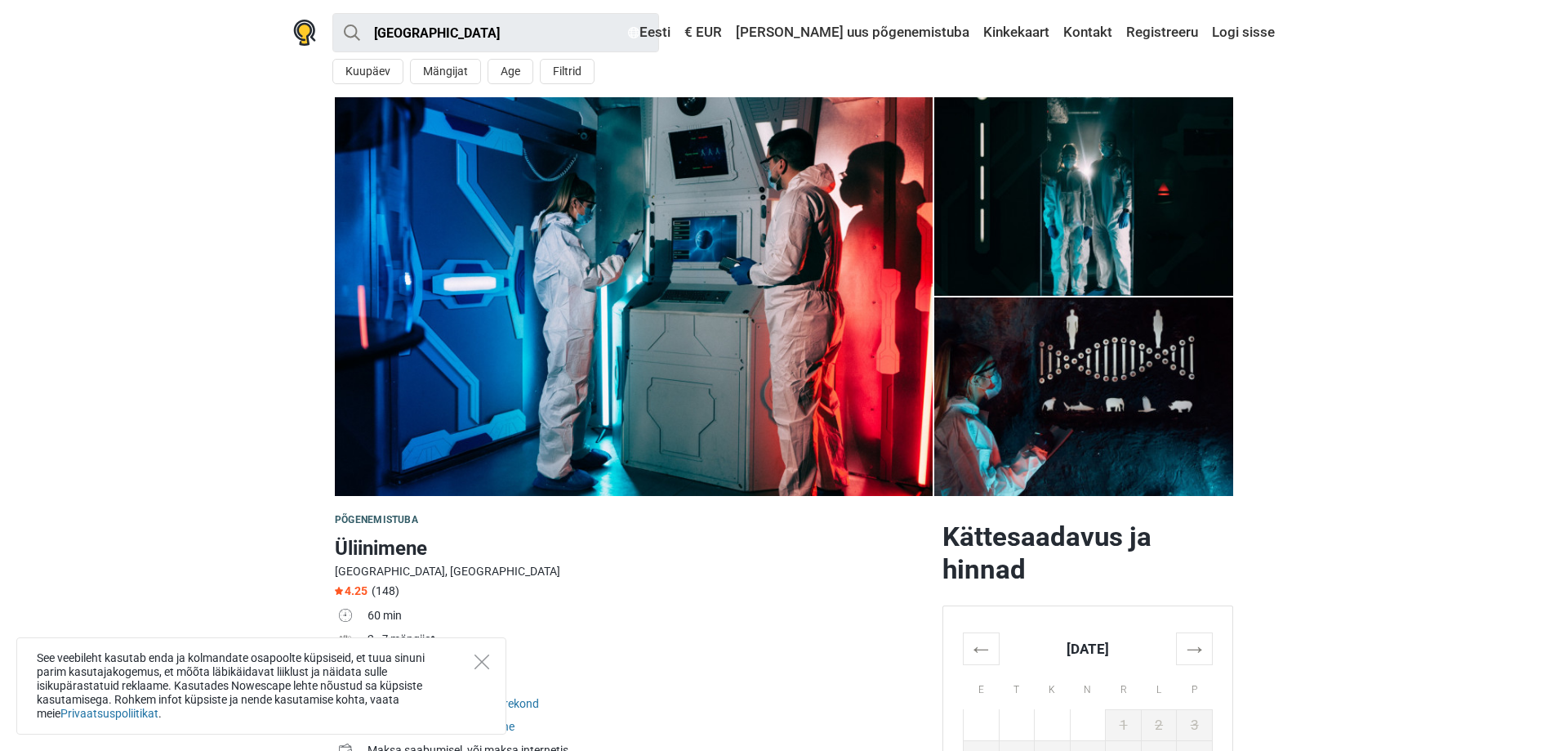
scroll to position [334, 0]
